Goal: Information Seeking & Learning: Learn about a topic

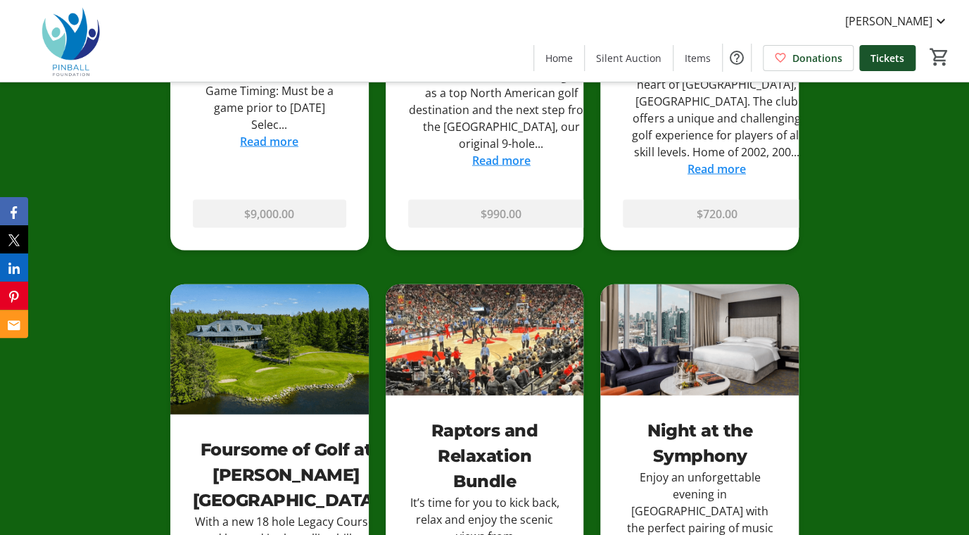
scroll to position [1262, 0]
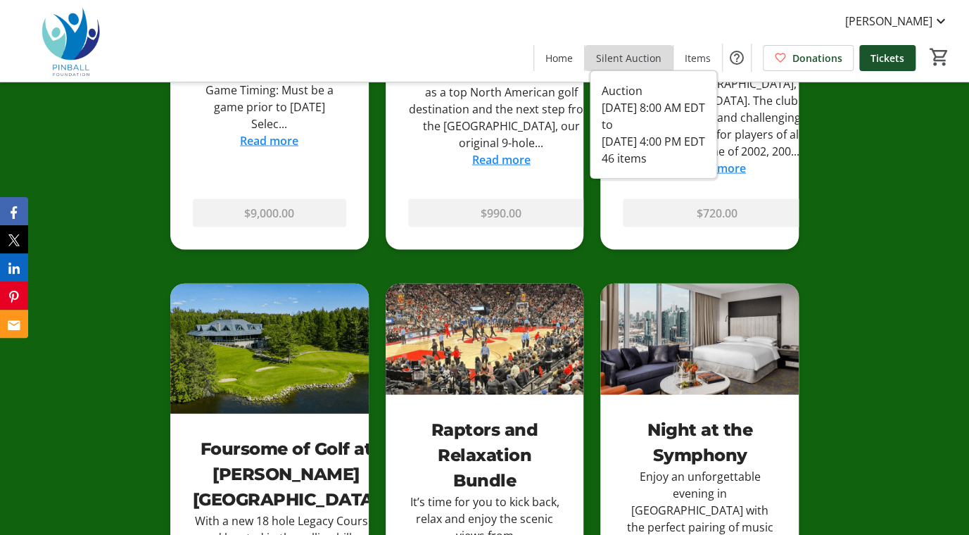
click at [648, 52] on span "Silent Auction" at bounding box center [628, 58] width 65 height 15
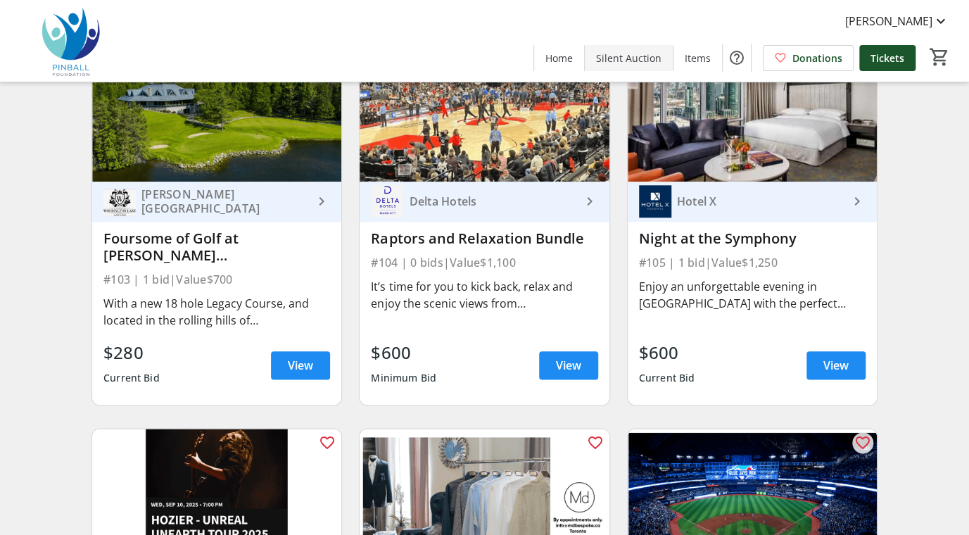
scroll to position [547, 0]
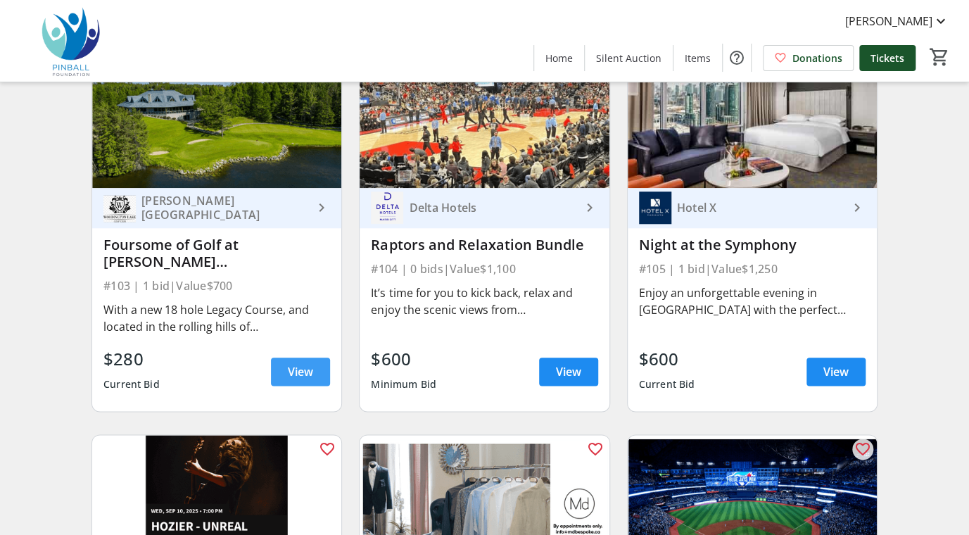
click at [273, 376] on span at bounding box center [300, 372] width 59 height 34
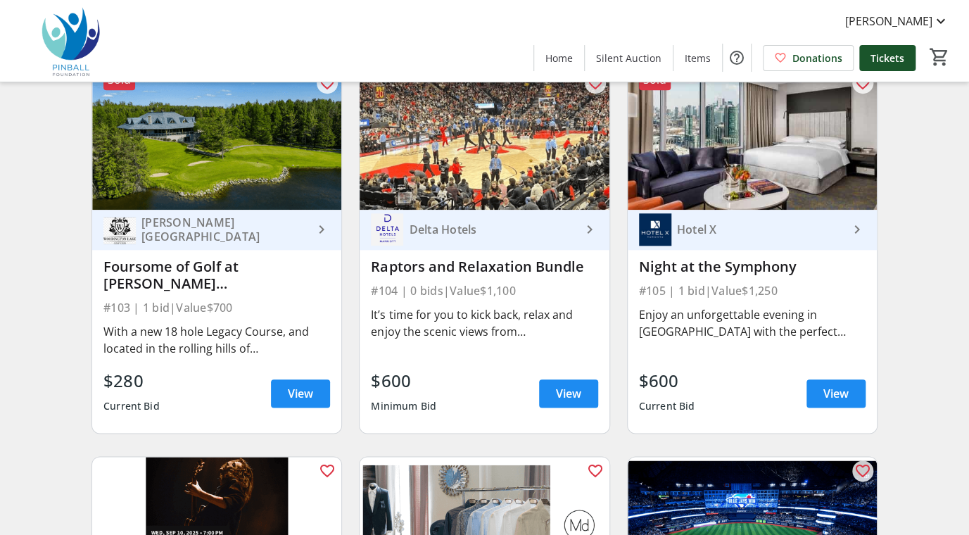
scroll to position [526, 0]
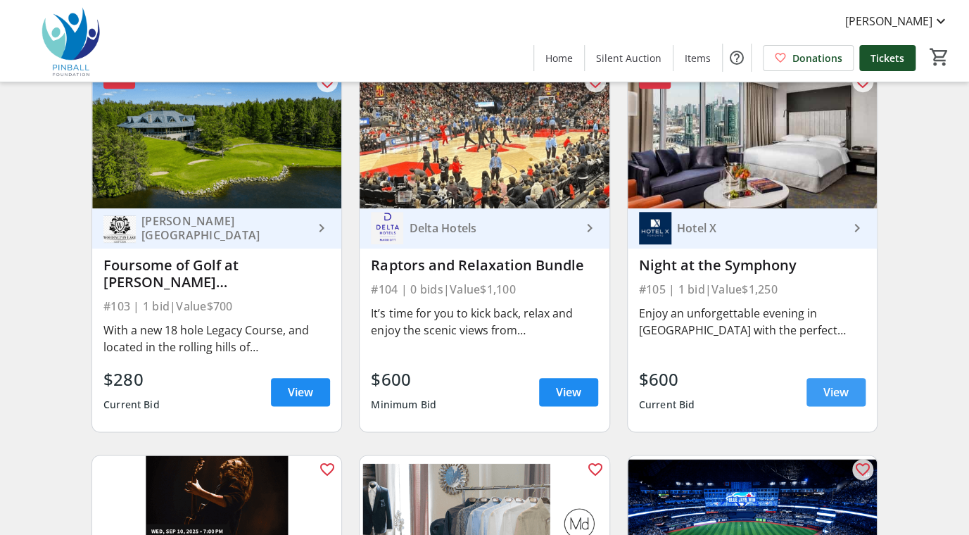
click at [824, 388] on span "View" at bounding box center [835, 391] width 25 height 17
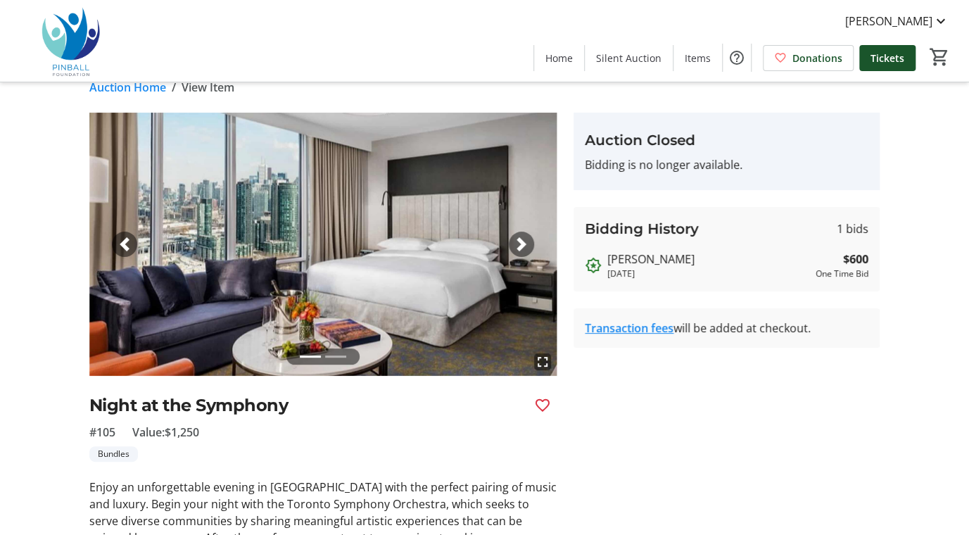
scroll to position [21, 0]
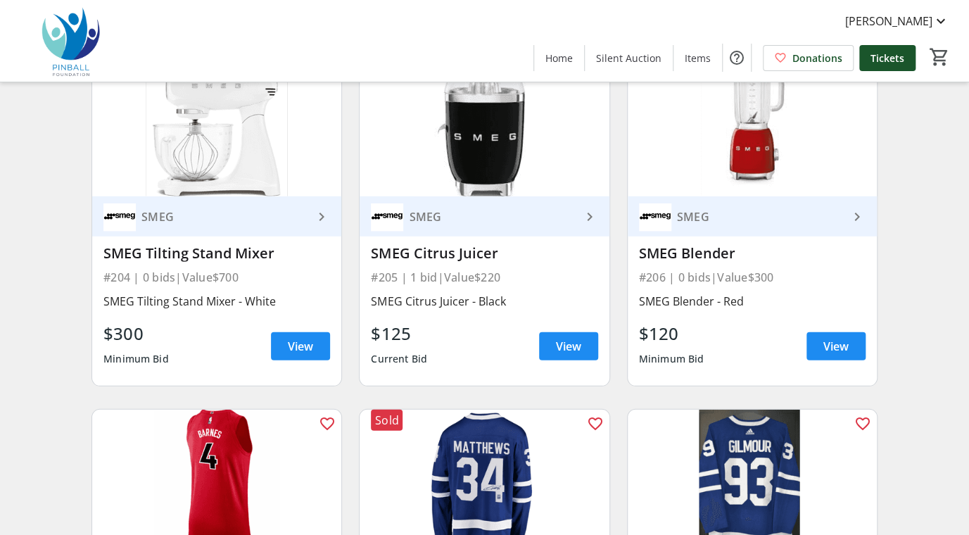
scroll to position [1703, 0]
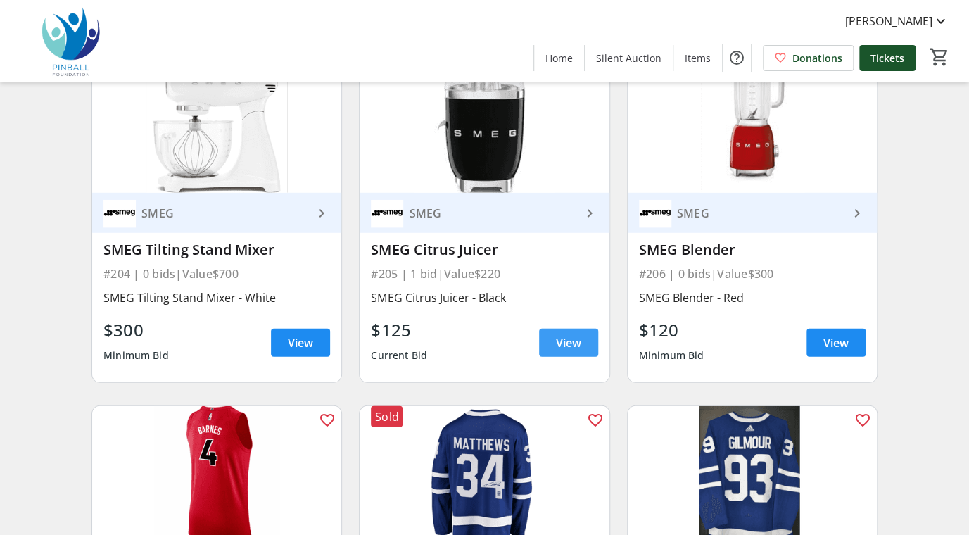
click at [579, 339] on span "View" at bounding box center [568, 342] width 25 height 17
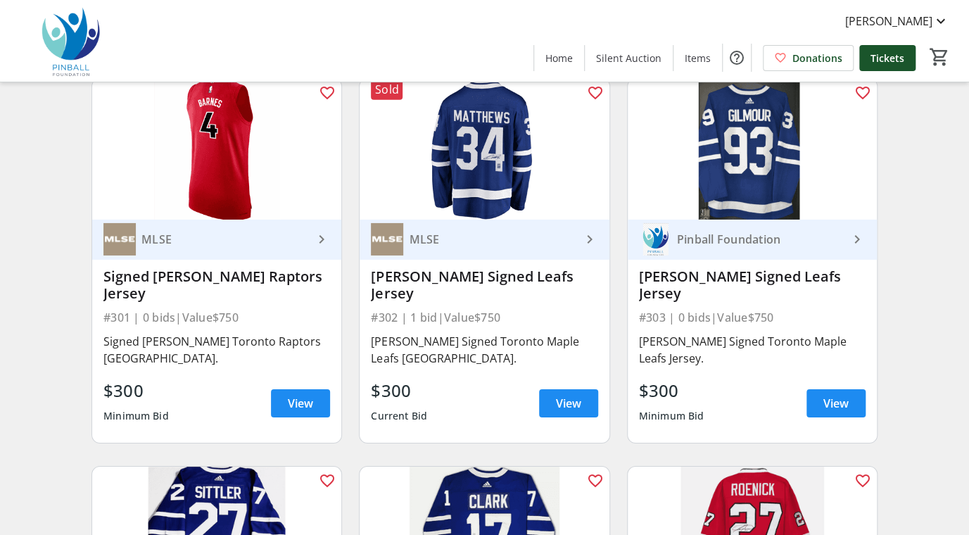
scroll to position [2029, 0]
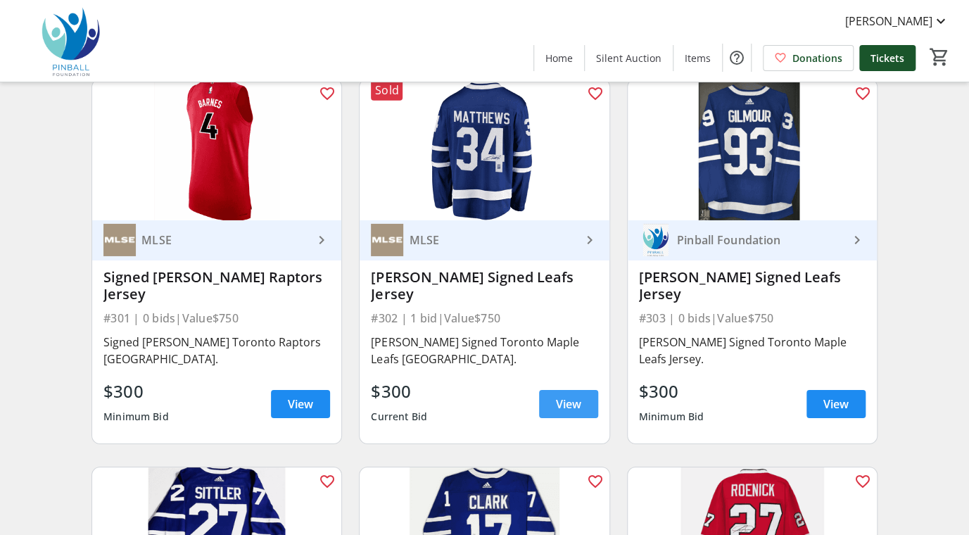
click at [578, 395] on span "View" at bounding box center [568, 403] width 25 height 17
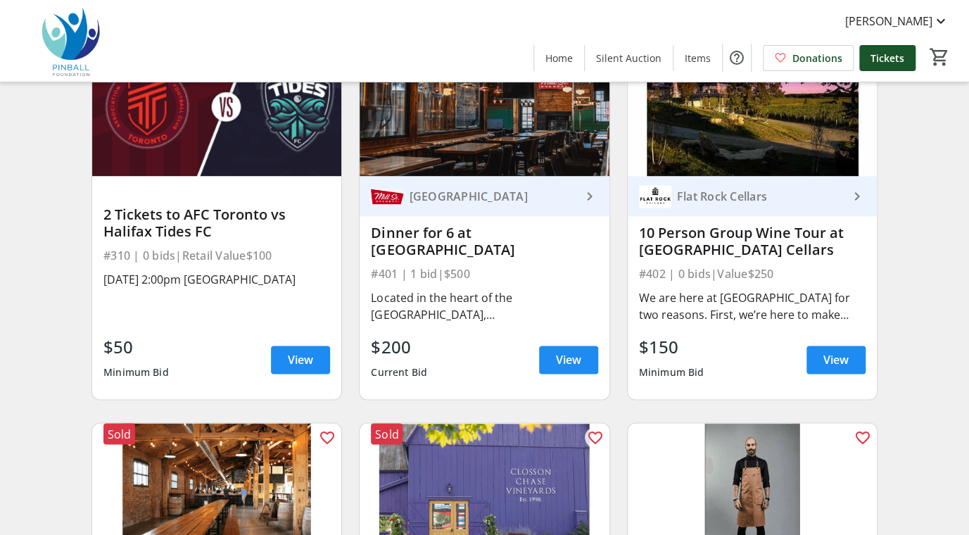
scroll to position [3235, 0]
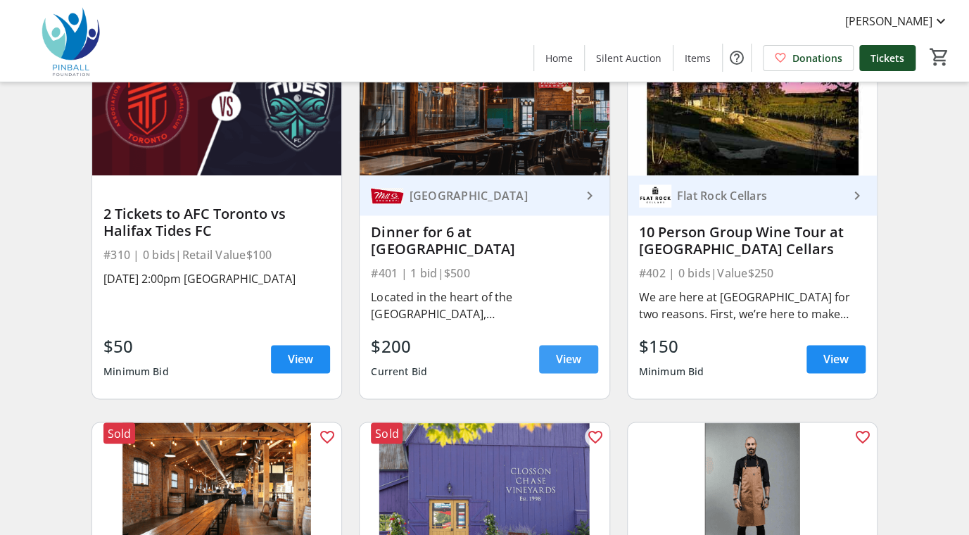
click at [582, 343] on span at bounding box center [568, 359] width 59 height 34
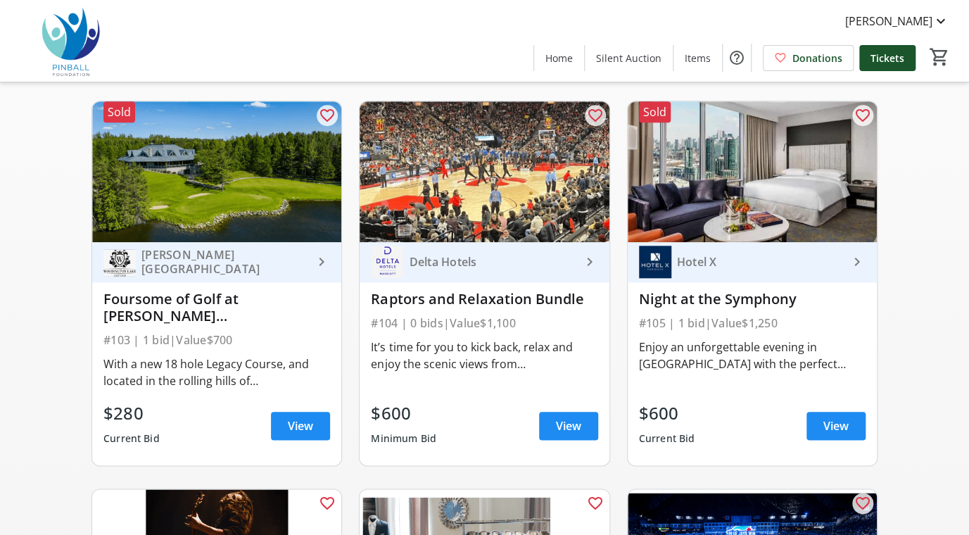
scroll to position [433, 0]
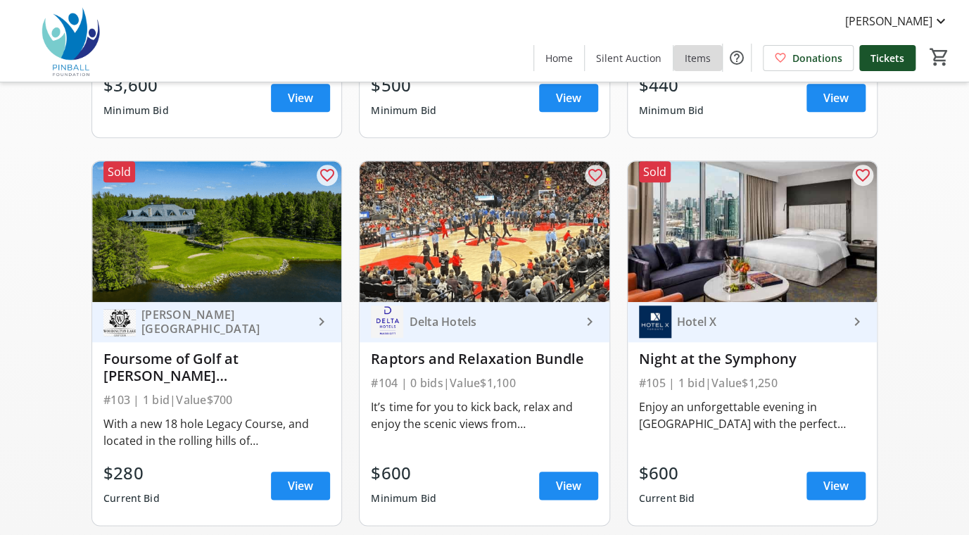
click at [692, 53] on span "Items" at bounding box center [698, 58] width 26 height 15
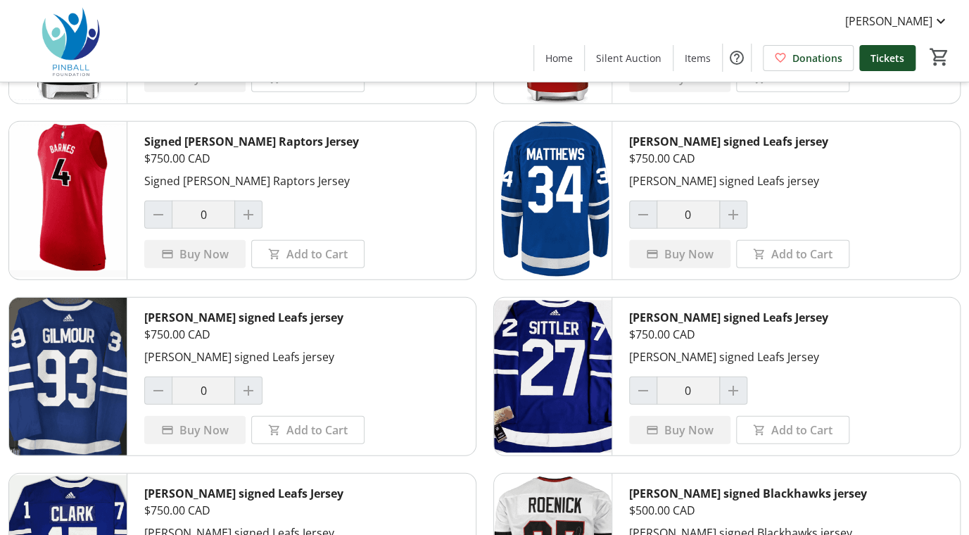
scroll to position [1455, 0]
